Goal: Submit feedback/report problem

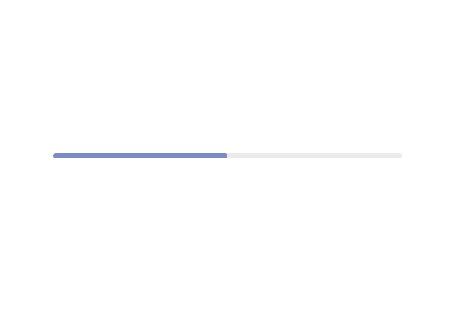
drag, startPoint x: 231, startPoint y: 158, endPoint x: 272, endPoint y: 158, distance: 41.2
click at [272, 158] on div at bounding box center [227, 155] width 455 height 311
drag, startPoint x: 288, startPoint y: 159, endPoint x: 343, endPoint y: 161, distance: 54.6
click at [331, 161] on div at bounding box center [227, 155] width 455 height 311
drag, startPoint x: 271, startPoint y: 149, endPoint x: 321, endPoint y: 157, distance: 51.2
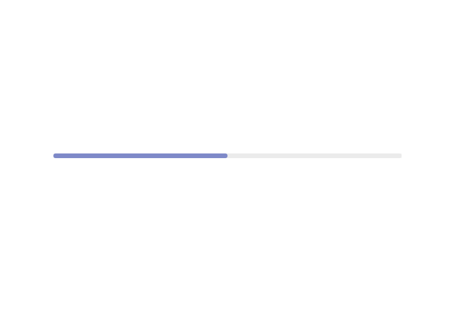
click at [313, 157] on div at bounding box center [227, 155] width 455 height 311
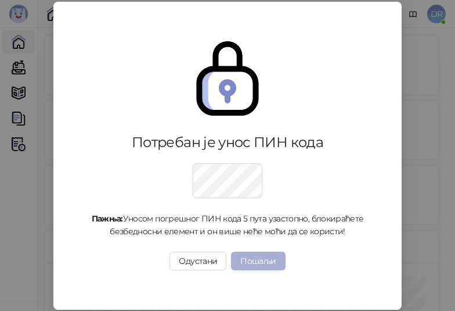
click at [280, 259] on button "Пошаљи" at bounding box center [258, 260] width 54 height 19
